Goal: Information Seeking & Learning: Learn about a topic

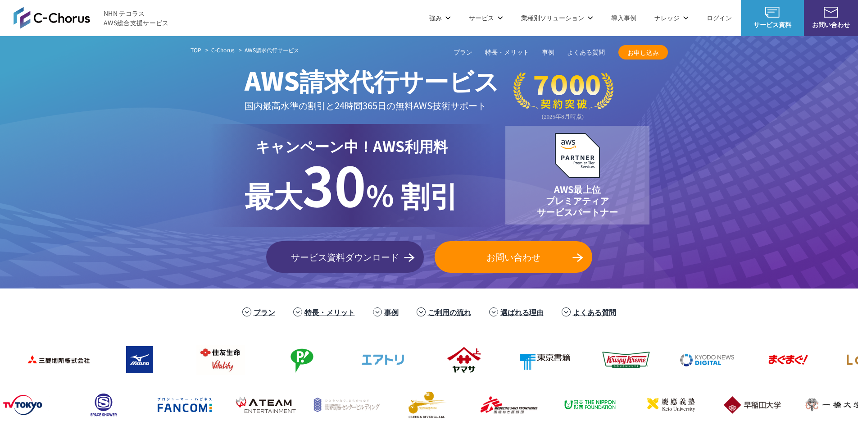
click at [117, 14] on span "NHN テコラス AWS総合支援サービス" at bounding box center [136, 18] width 65 height 19
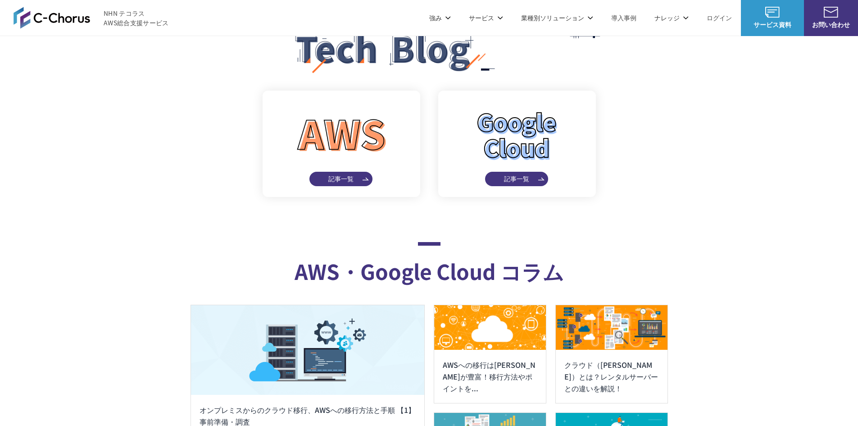
scroll to position [4911, 0]
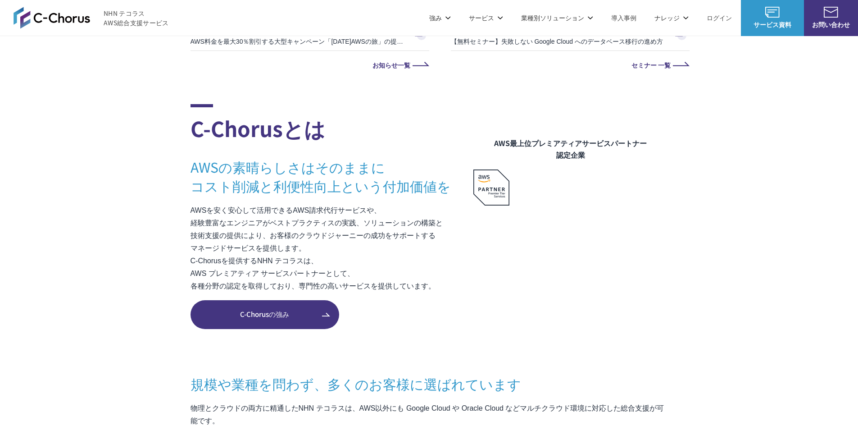
scroll to position [586, 0]
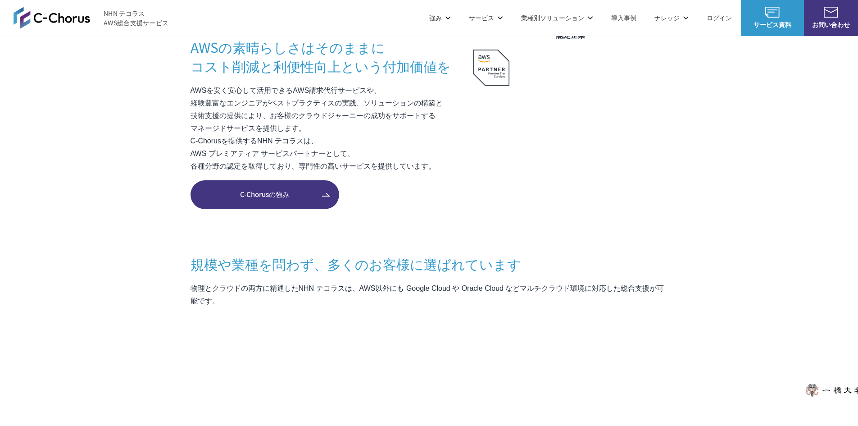
click at [264, 192] on span "C-Chorusの強み" at bounding box center [265, 194] width 149 height 10
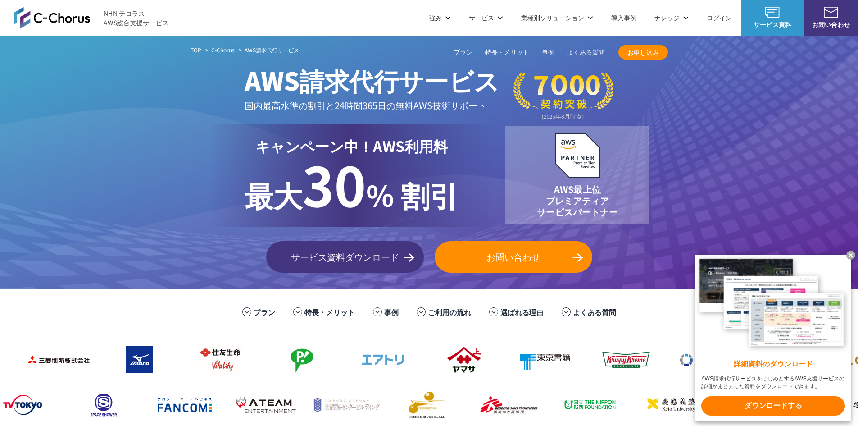
click at [218, 50] on link "C-Chorus" at bounding box center [222, 50] width 23 height 8
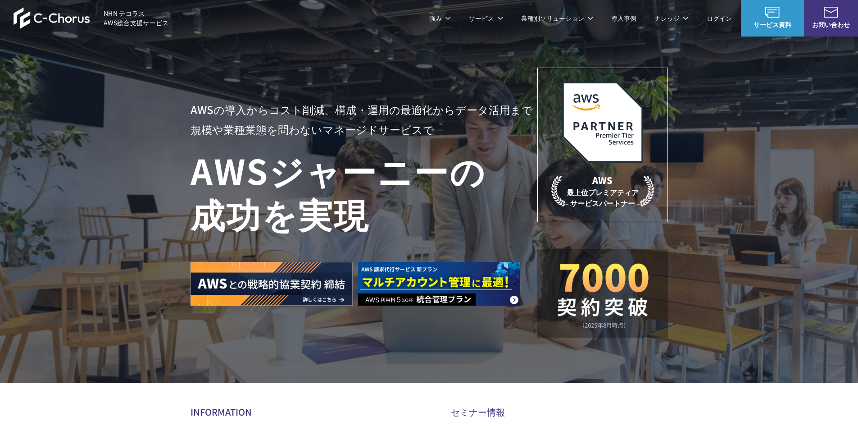
click at [141, 25] on span "NHN テコラス AWS総合支援サービス" at bounding box center [136, 18] width 65 height 19
drag, startPoint x: 182, startPoint y: 26, endPoint x: 100, endPoint y: 19, distance: 82.3
click at [100, 19] on header "NHN テコラス AWS総合支援サービス 強み 強み C-Chorusの強み 管理ポータル 開発ロードマップ C-Chorusのサポート 資料を請求する まず…" at bounding box center [429, 18] width 858 height 36
copy span "AWS総合支援サービス"
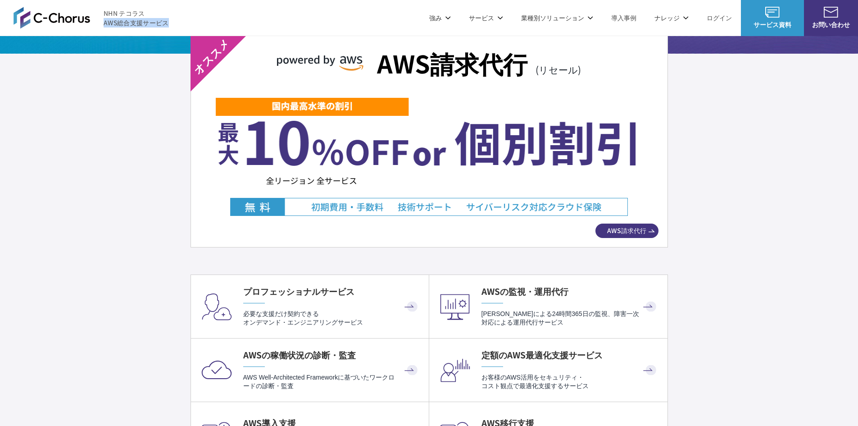
scroll to position [1532, 0]
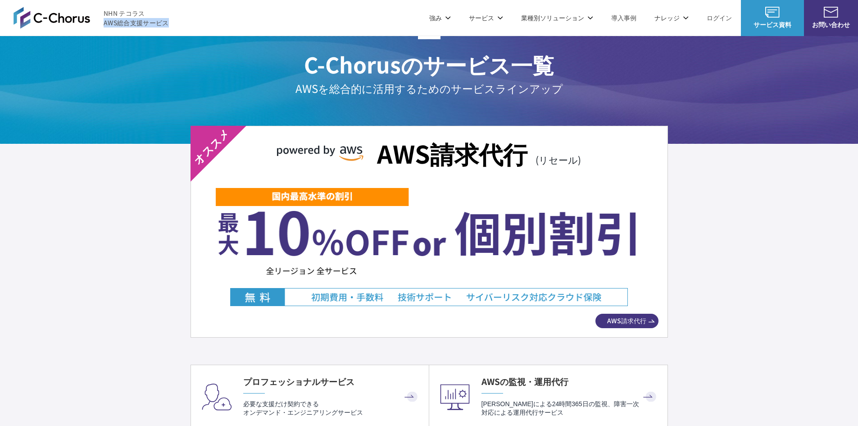
click at [469, 182] on div "AWS請求代行 (リセール) AWS請求代行" at bounding box center [430, 232] width 478 height 212
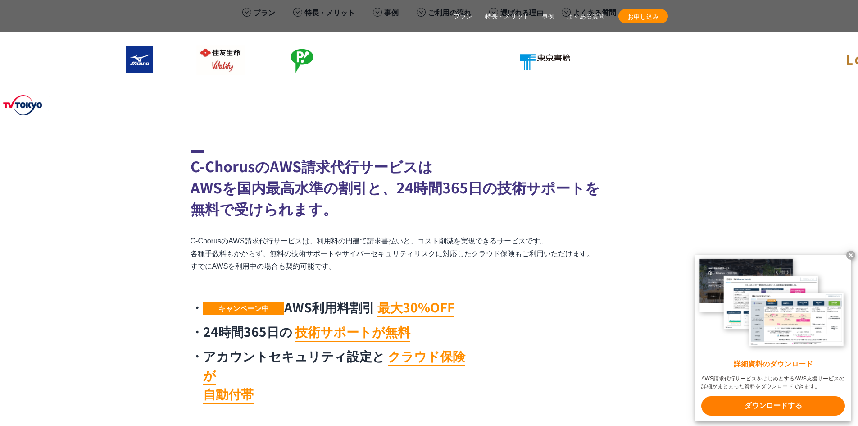
scroll to position [315, 0]
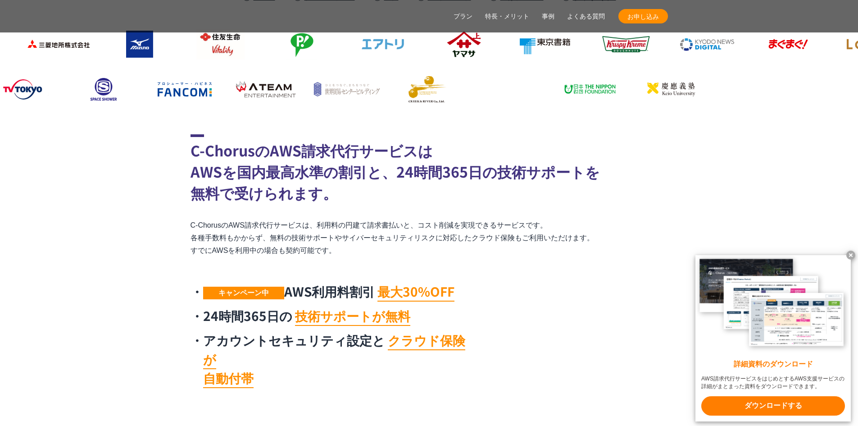
click at [850, 254] on x-t at bounding box center [851, 254] width 9 height 9
